Goal: Information Seeking & Learning: Check status

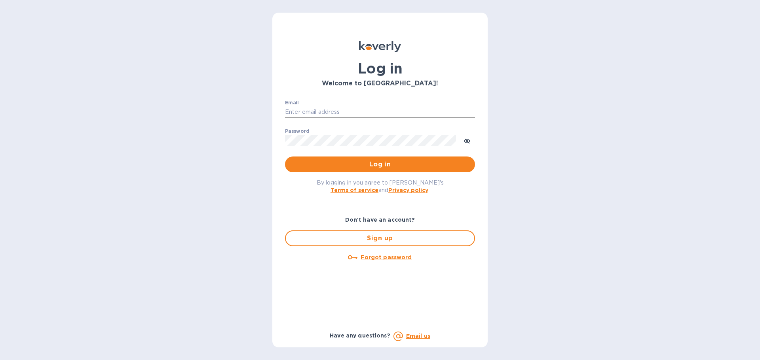
click at [333, 113] on input "Email" at bounding box center [380, 112] width 190 height 12
type input "[EMAIL_ADDRESS][DOMAIN_NAME]"
click at [285, 157] on button "Log in" at bounding box center [380, 165] width 190 height 16
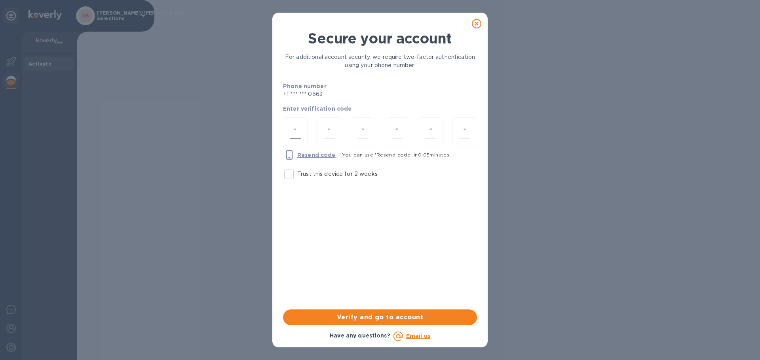
click at [296, 127] on input "number" at bounding box center [295, 131] width 11 height 15
type input "3"
type input "2"
type input "7"
type input "2"
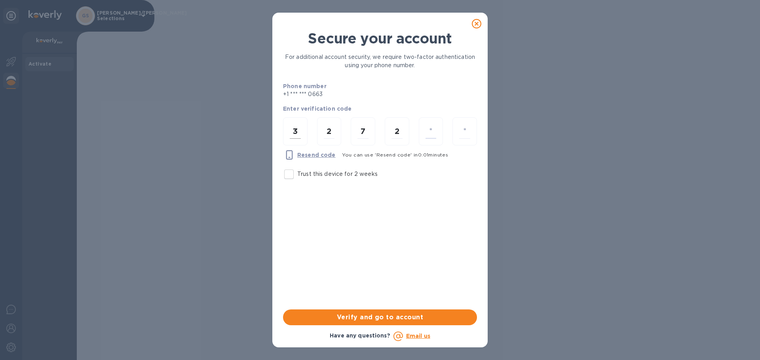
type input "1"
type input "0"
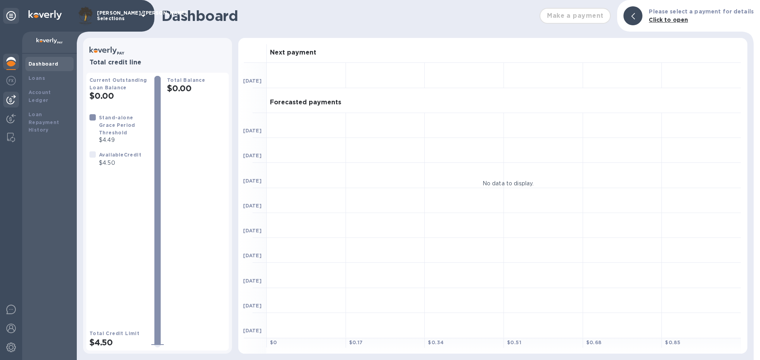
click at [13, 102] on img at bounding box center [10, 99] width 9 height 9
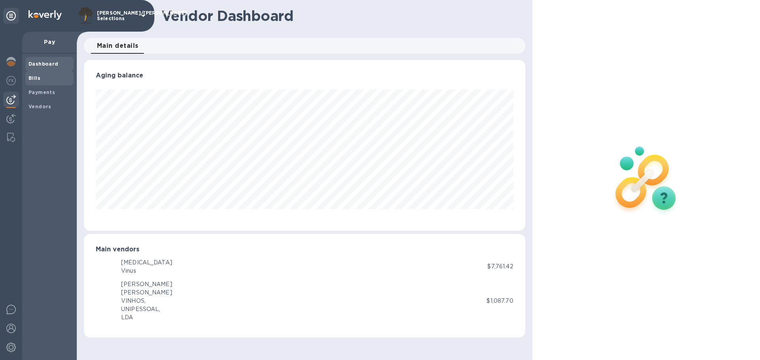
click at [43, 80] on span "Bills" at bounding box center [49, 78] width 42 height 8
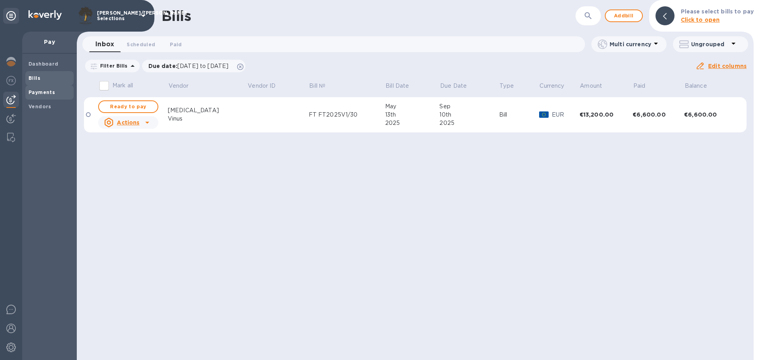
click at [37, 96] on span "Payments" at bounding box center [41, 93] width 27 height 8
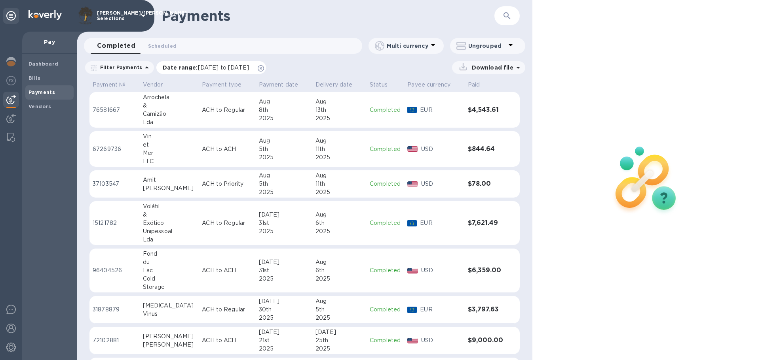
click at [264, 68] on icon at bounding box center [261, 68] width 6 height 6
click at [511, 19] on button "button" at bounding box center [506, 15] width 19 height 19
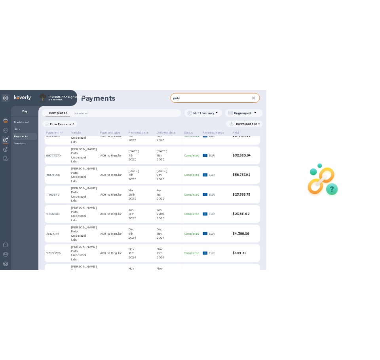
scroll to position [15, 0]
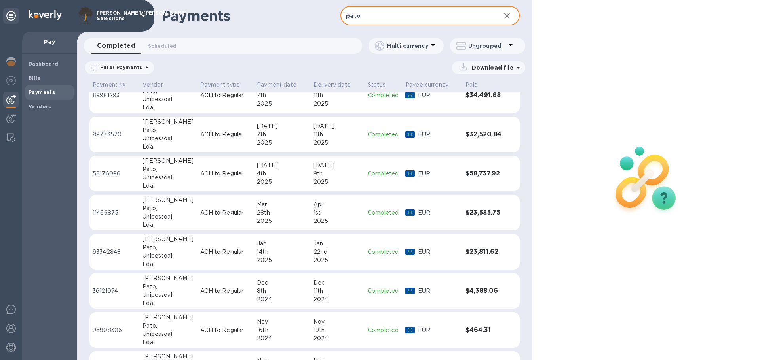
click at [275, 173] on div "4th" at bounding box center [282, 174] width 50 height 8
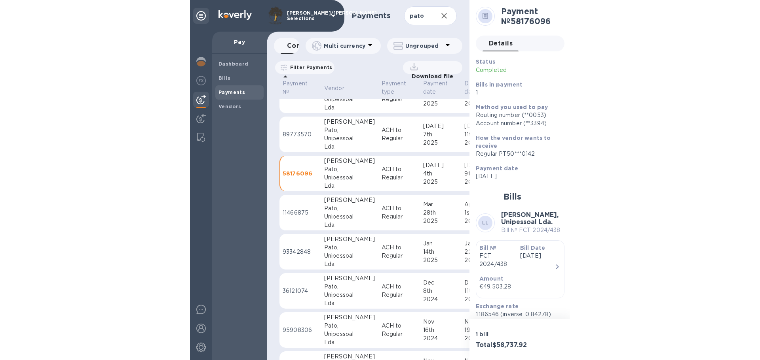
scroll to position [15, 0]
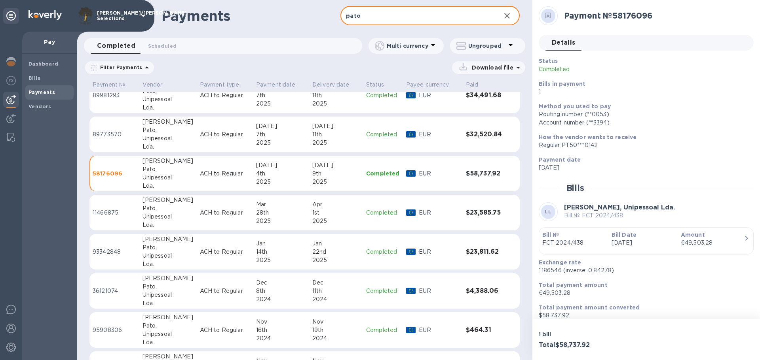
click at [369, 14] on input "pato" at bounding box center [417, 15] width 154 height 19
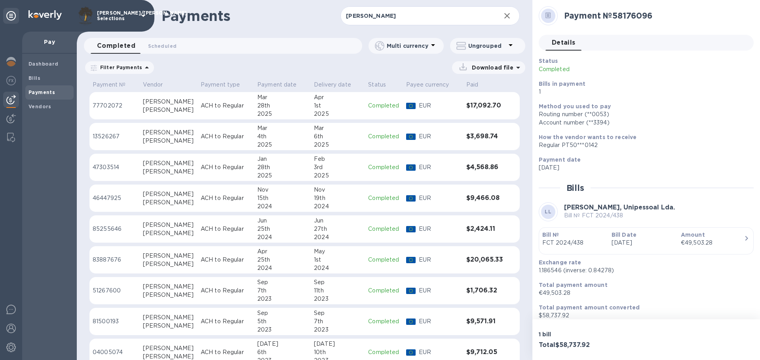
click at [494, 172] on td "$4,568.86" at bounding box center [485, 168] width 44 height 28
click at [478, 142] on td "$3,698.74" at bounding box center [485, 137] width 44 height 28
click at [481, 167] on h3 "$4,568.86" at bounding box center [484, 168] width 37 height 8
click at [478, 203] on td "$9,466.08" at bounding box center [485, 199] width 44 height 28
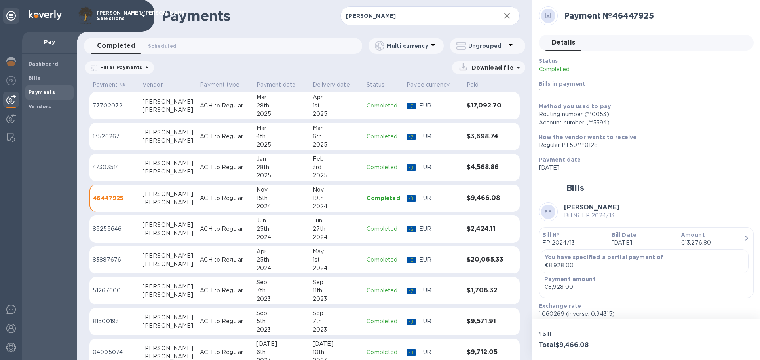
click at [478, 133] on h3 "$3,698.74" at bounding box center [484, 137] width 37 height 8
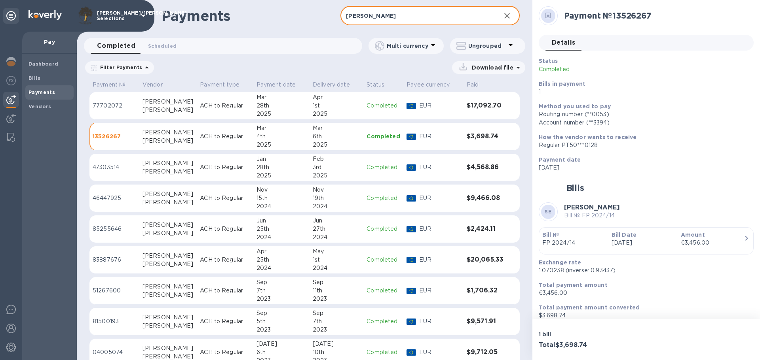
click at [369, 15] on input "[PERSON_NAME]" at bounding box center [417, 15] width 154 height 19
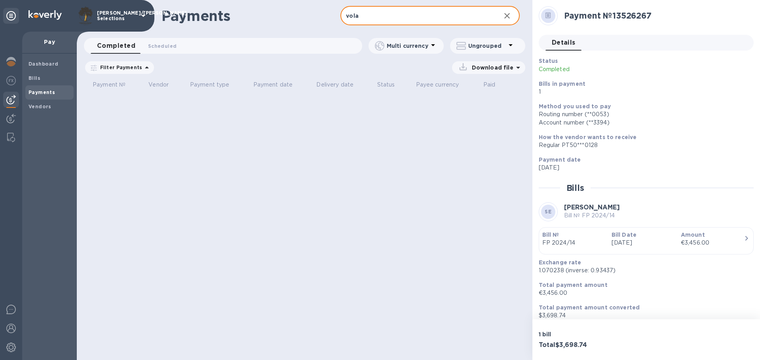
click at [352, 16] on input "vola" at bounding box center [417, 15] width 154 height 19
click at [352, 16] on input "la" at bounding box center [417, 15] width 154 height 19
click at [374, 14] on input "[PERSON_NAME]" at bounding box center [417, 15] width 154 height 19
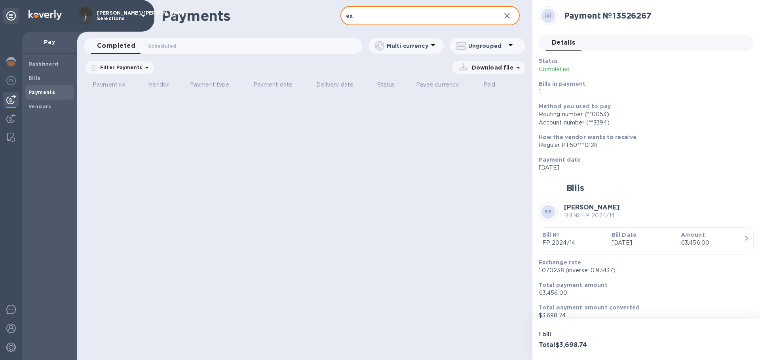
type input "e"
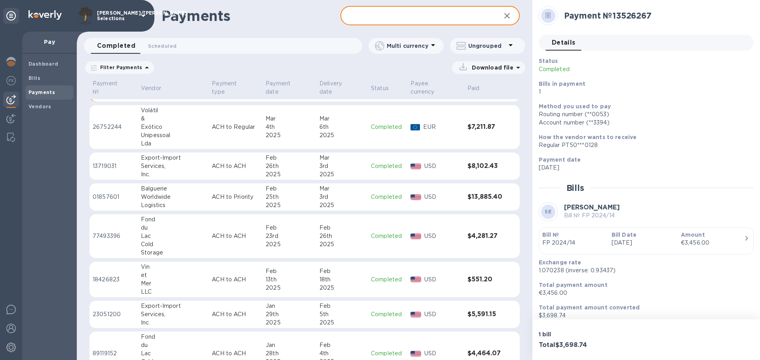
scroll to position [1667, 0]
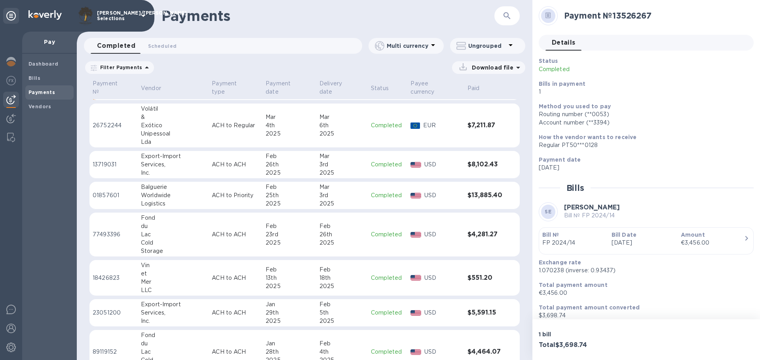
click at [343, 113] on div "Mar" at bounding box center [341, 117] width 45 height 8
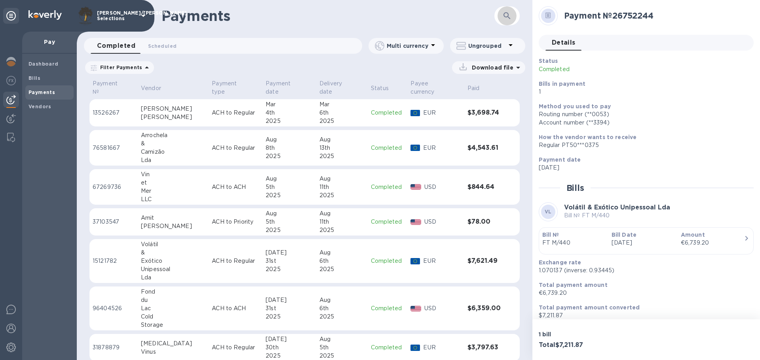
click at [512, 16] on button "button" at bounding box center [506, 15] width 19 height 19
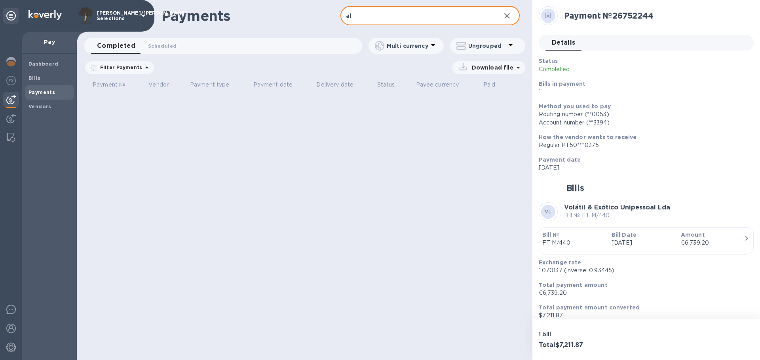
type input "a"
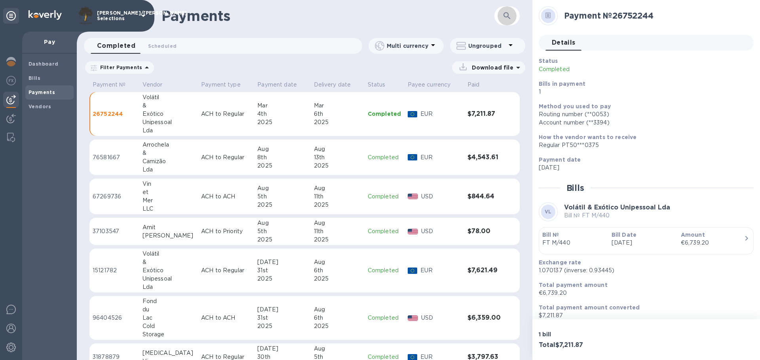
click at [506, 14] on icon "button" at bounding box center [506, 15] width 9 height 9
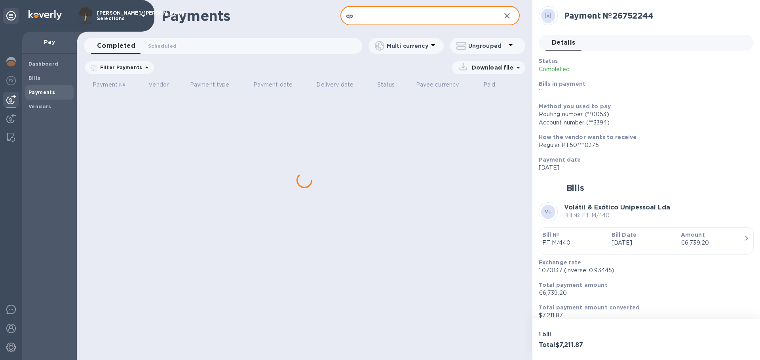
type input "c"
type input "a"
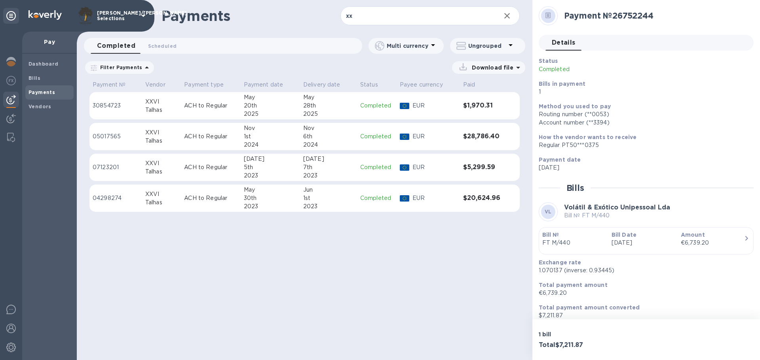
click at [472, 103] on h3 "$1,970.31" at bounding box center [483, 106] width 40 height 8
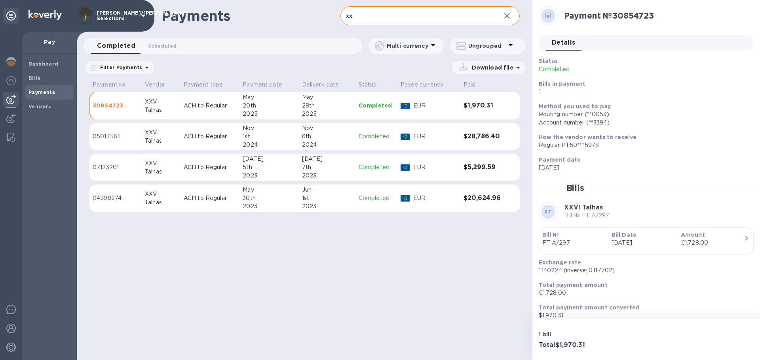
click at [388, 21] on input "xx" at bounding box center [417, 15] width 154 height 19
click at [388, 20] on input "b" at bounding box center [417, 15] width 154 height 19
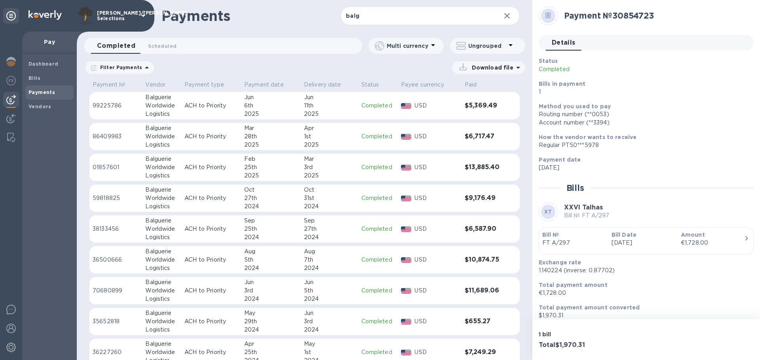
click at [331, 174] on div "2025" at bounding box center [329, 176] width 51 height 8
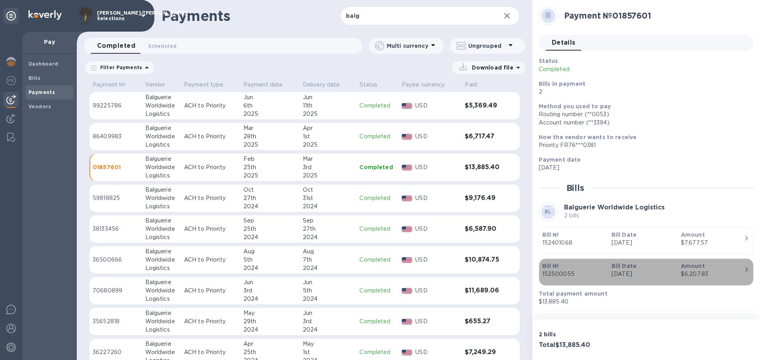
drag, startPoint x: 543, startPoint y: 274, endPoint x: 571, endPoint y: 278, distance: 28.4
click at [571, 278] on div "Bill № 152500055 Bill Date [DATE] Amount $6,207.83" at bounding box center [646, 272] width 208 height 20
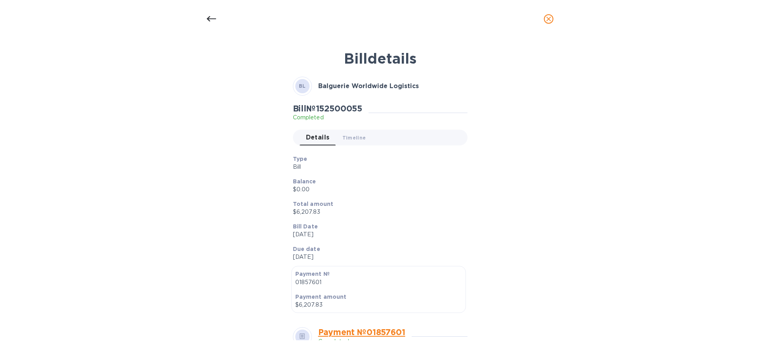
click at [345, 110] on h2 "Bill № 152500055" at bounding box center [328, 109] width 70 height 10
copy h2 "152500055"
click at [349, 109] on h2 "Bill № 152500055" at bounding box center [328, 109] width 70 height 10
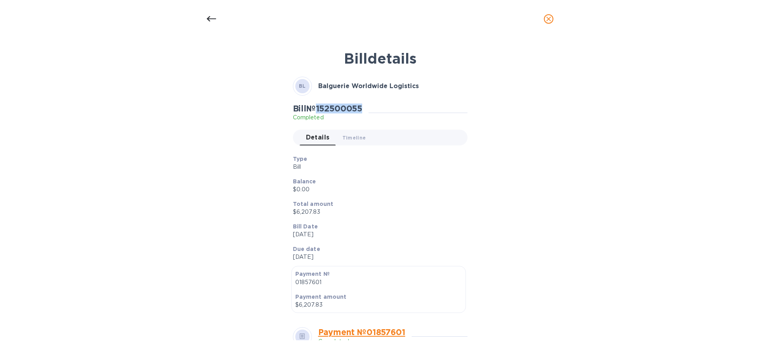
click at [338, 107] on h2 "Bill № 152500055" at bounding box center [328, 109] width 70 height 10
click at [212, 19] on icon at bounding box center [211, 18] width 9 height 9
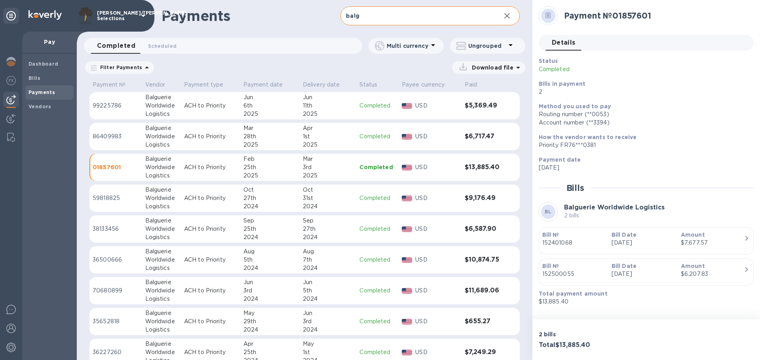
click at [372, 19] on input "balg" at bounding box center [417, 15] width 154 height 19
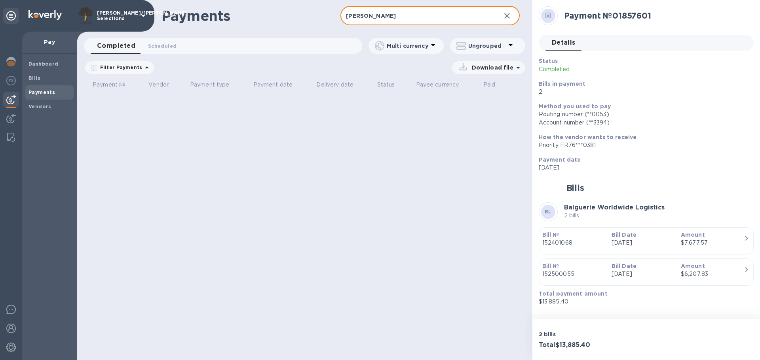
click at [378, 23] on input "[PERSON_NAME]" at bounding box center [417, 15] width 154 height 19
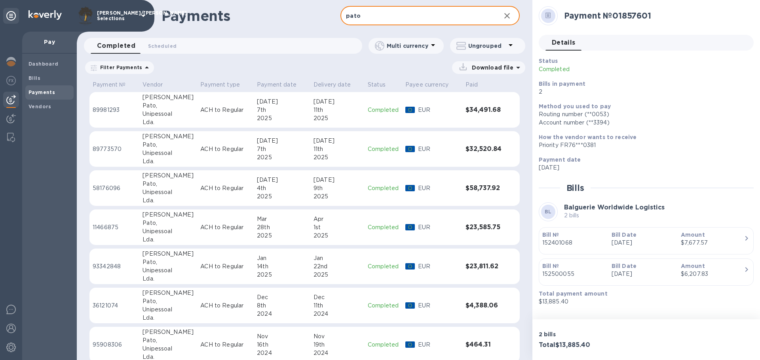
type input "pato"
